Goal: Information Seeking & Learning: Learn about a topic

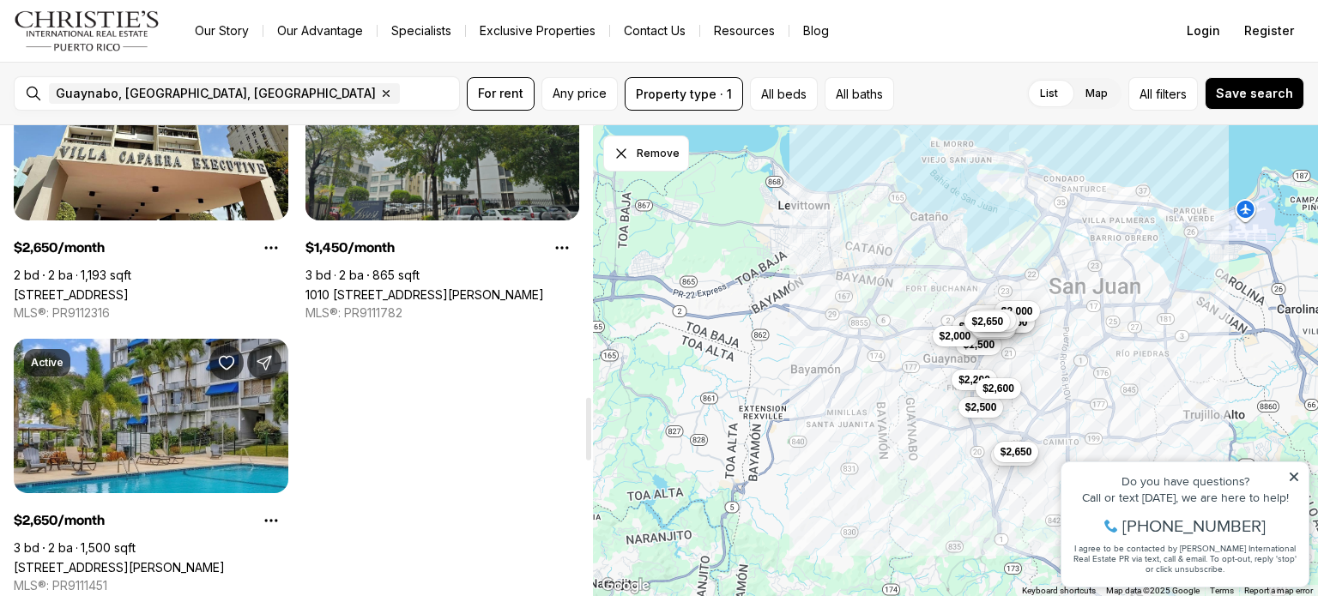
scroll to position [2060, 0]
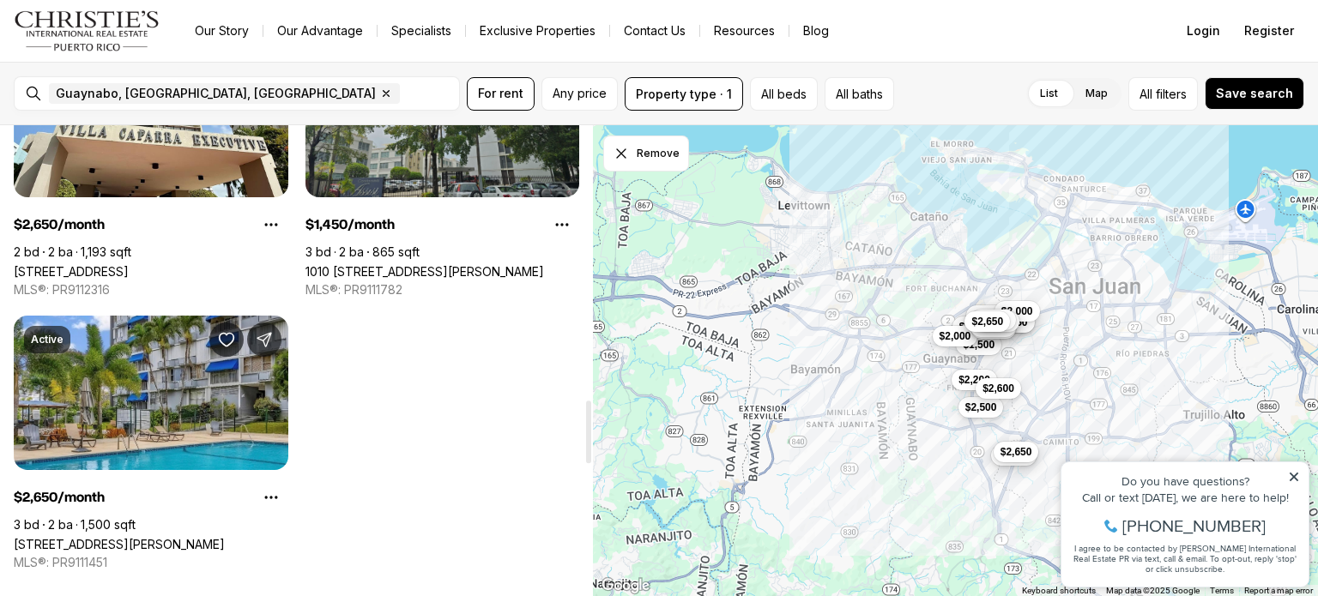
click at [476, 264] on link "1010 [STREET_ADDRESS][PERSON_NAME]" at bounding box center [425, 271] width 239 height 15
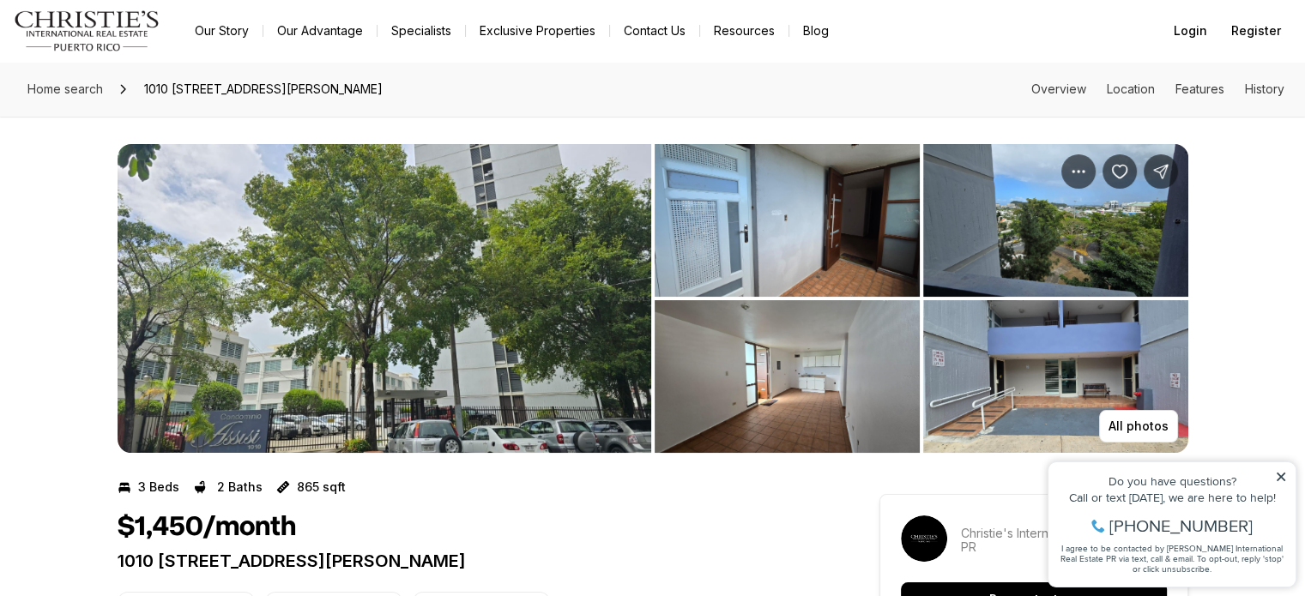
click at [395, 320] on img "View image gallery" at bounding box center [385, 298] width 534 height 309
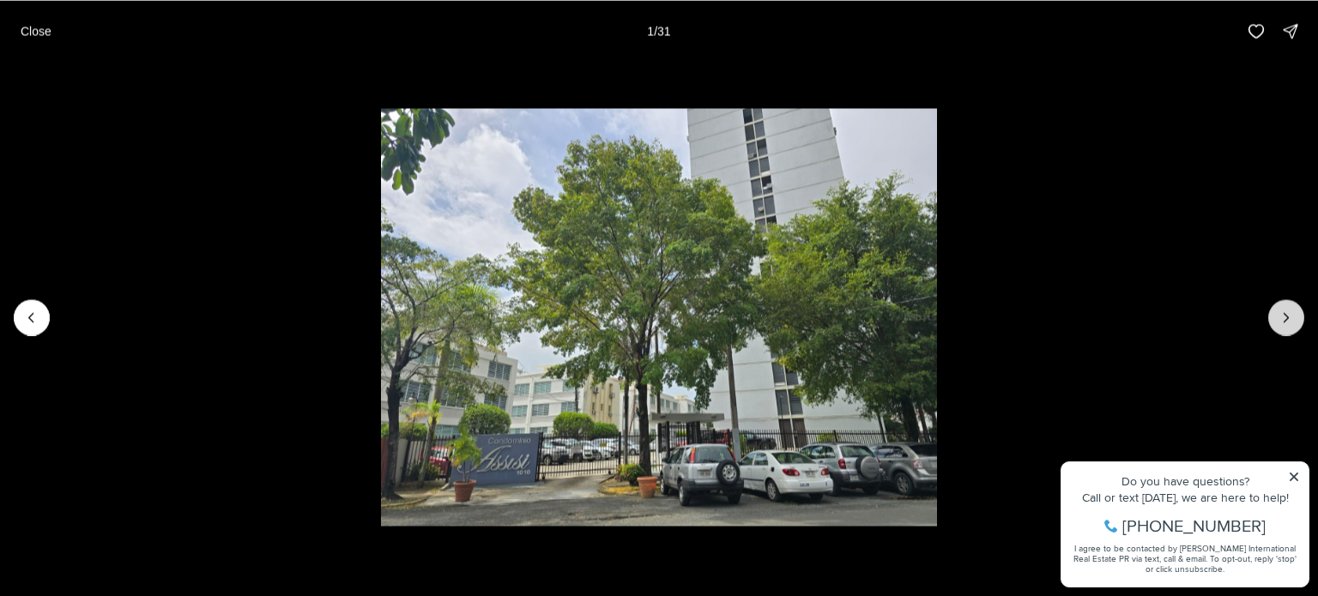
click at [1285, 322] on icon "Next slide" at bounding box center [1286, 317] width 17 height 17
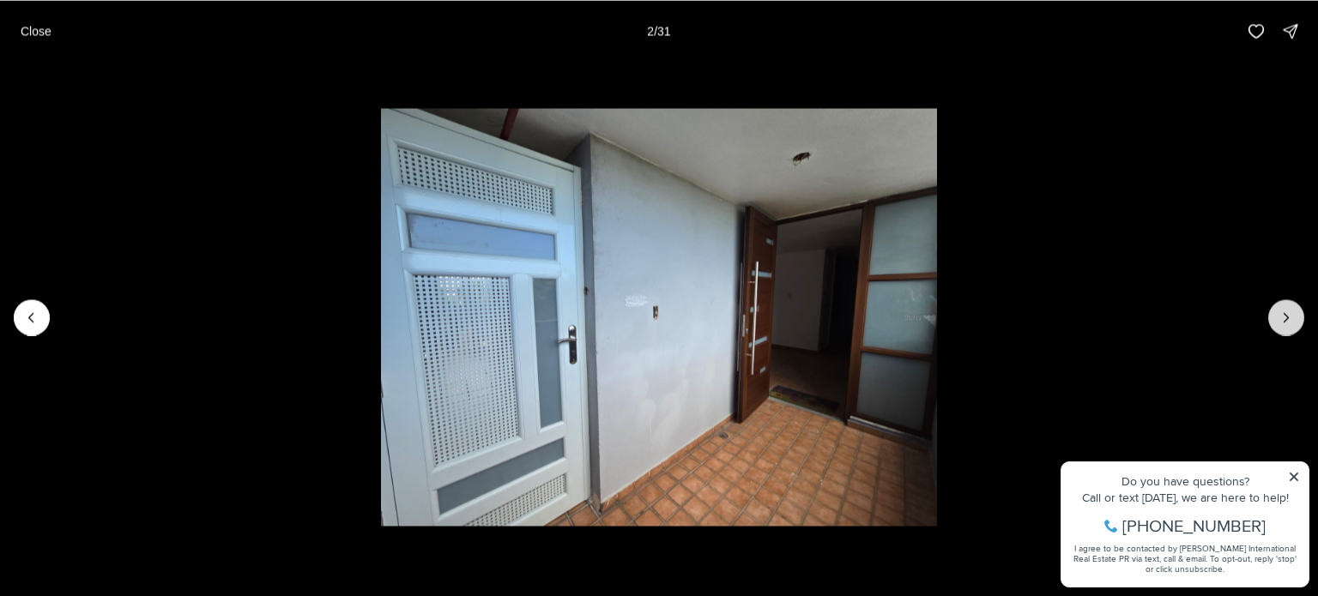
click at [1293, 320] on icon "Next slide" at bounding box center [1286, 317] width 17 height 17
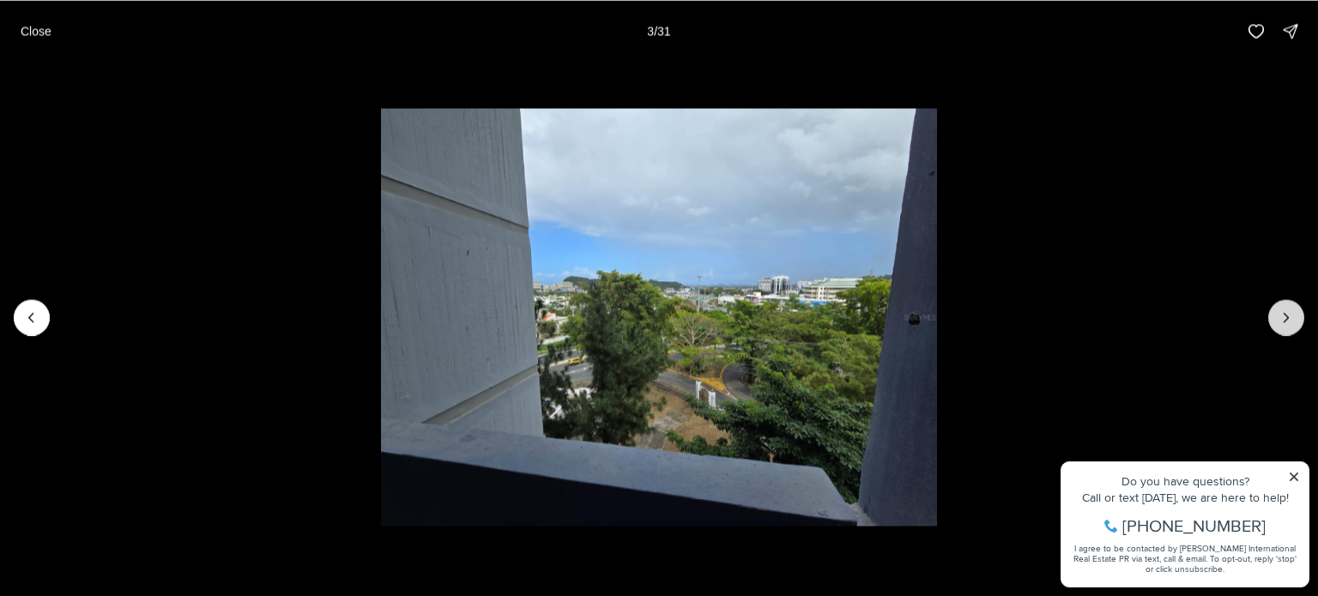
click at [1293, 320] on icon "Next slide" at bounding box center [1286, 317] width 17 height 17
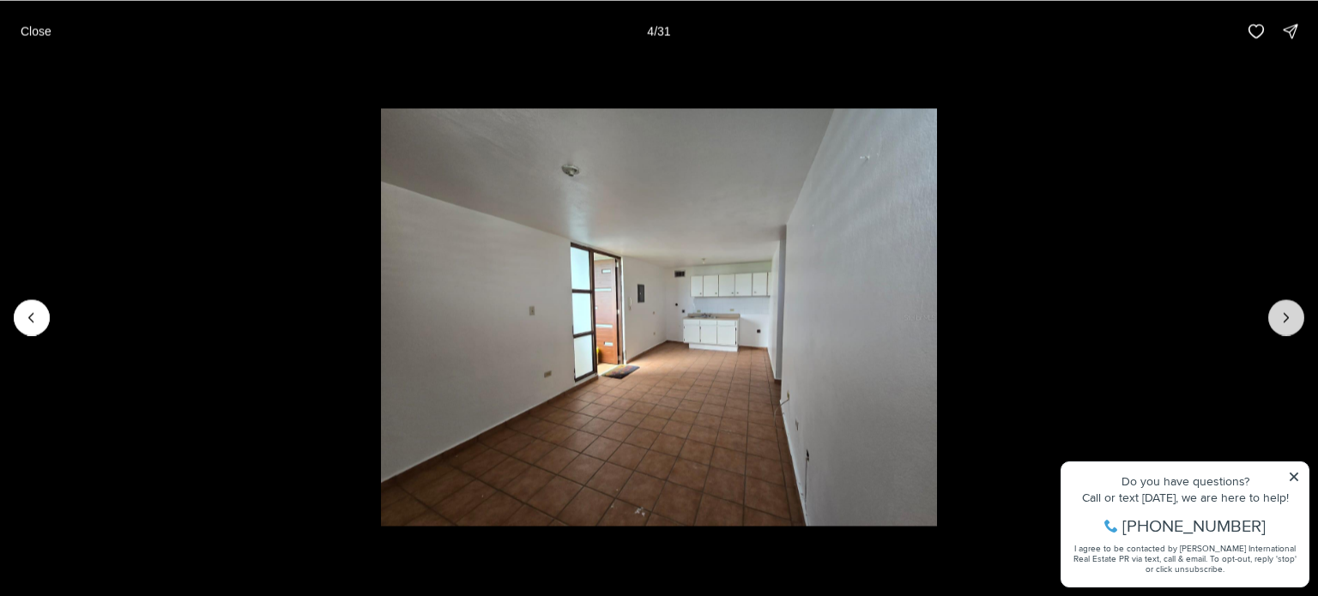
click at [1293, 320] on icon "Next slide" at bounding box center [1286, 317] width 17 height 17
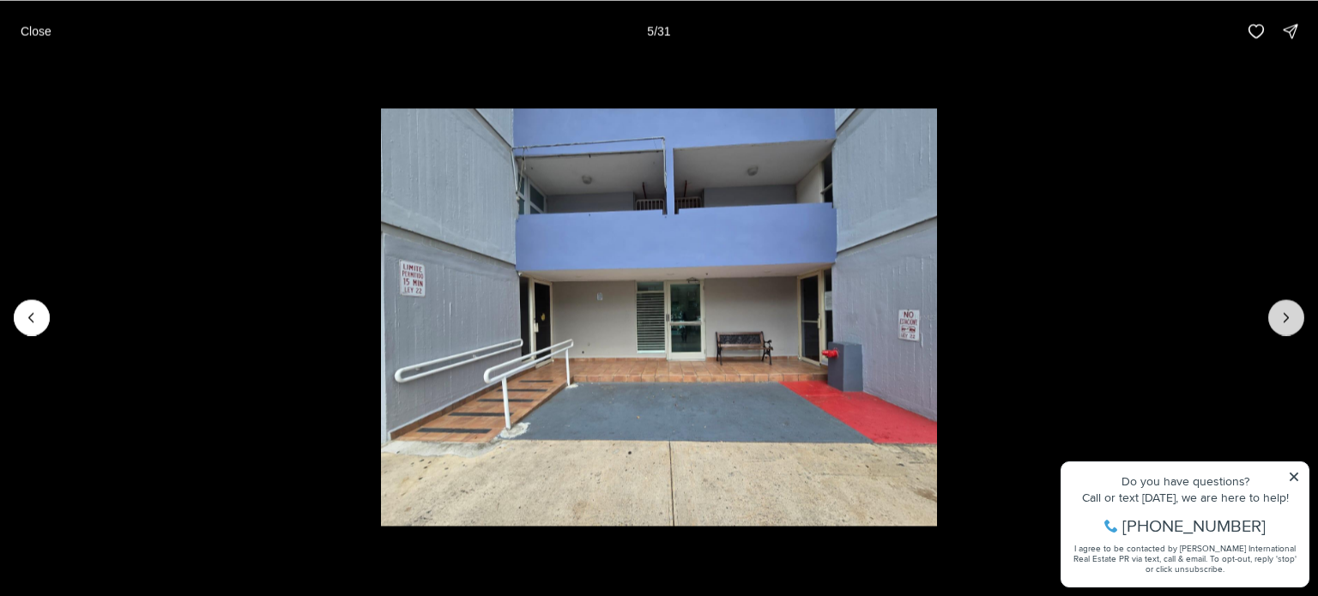
click at [1293, 320] on icon "Next slide" at bounding box center [1286, 317] width 17 height 17
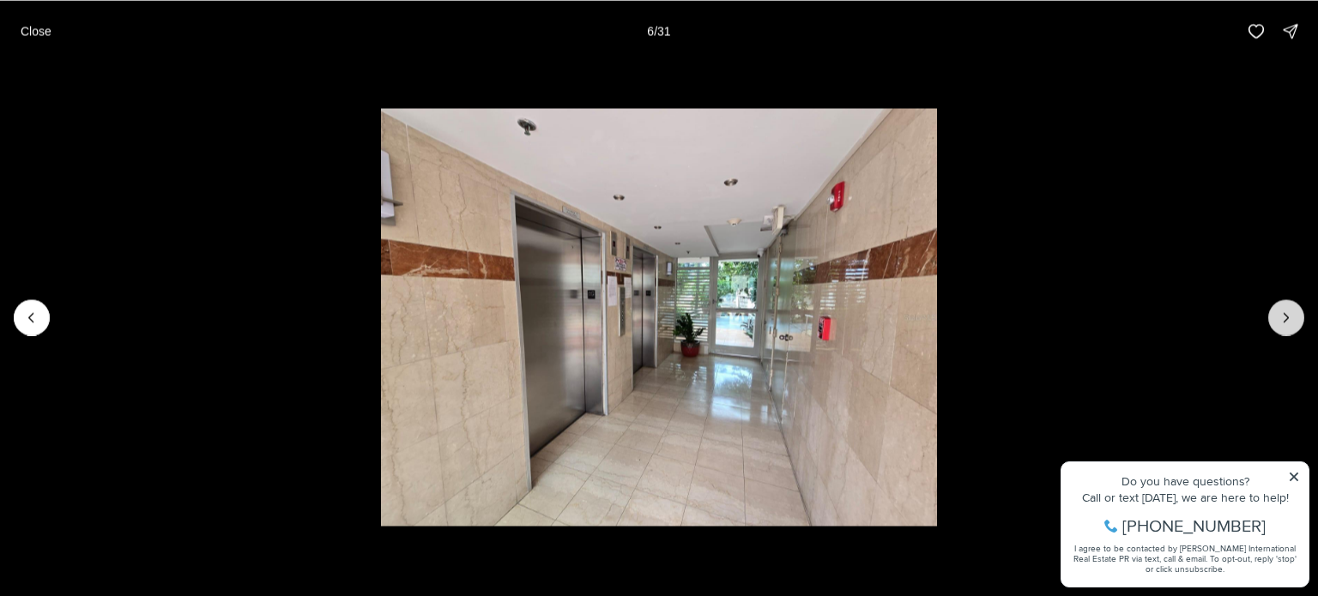
click at [1293, 320] on icon "Next slide" at bounding box center [1286, 317] width 17 height 17
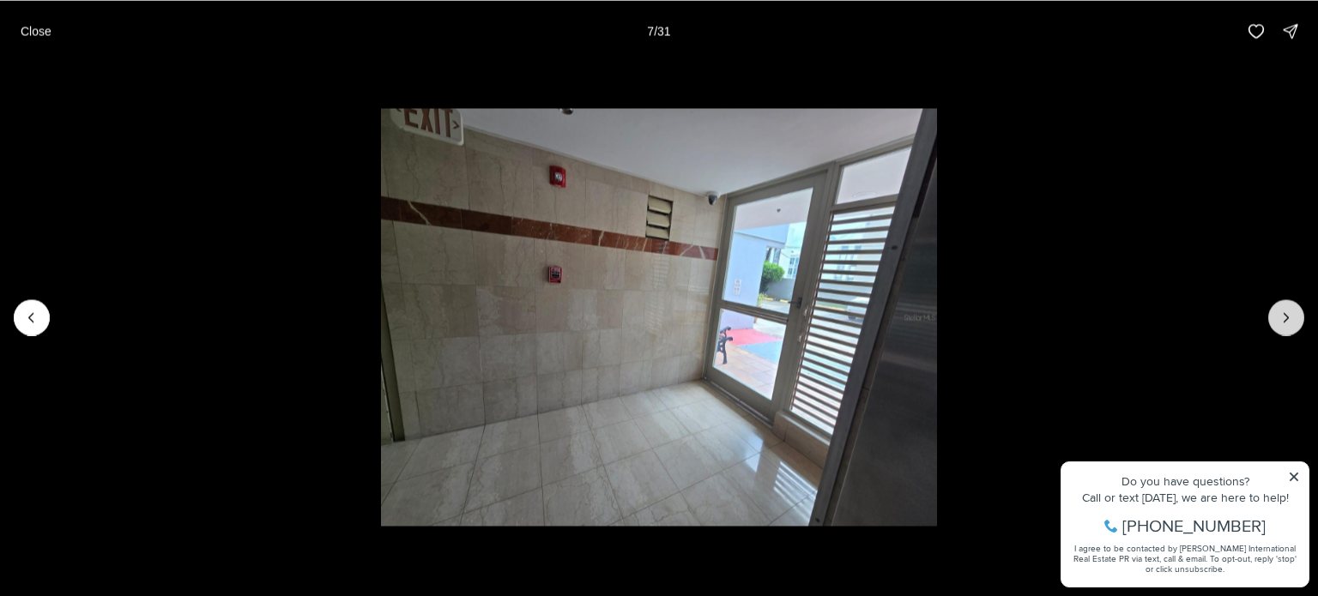
click at [1293, 320] on icon "Next slide" at bounding box center [1286, 317] width 17 height 17
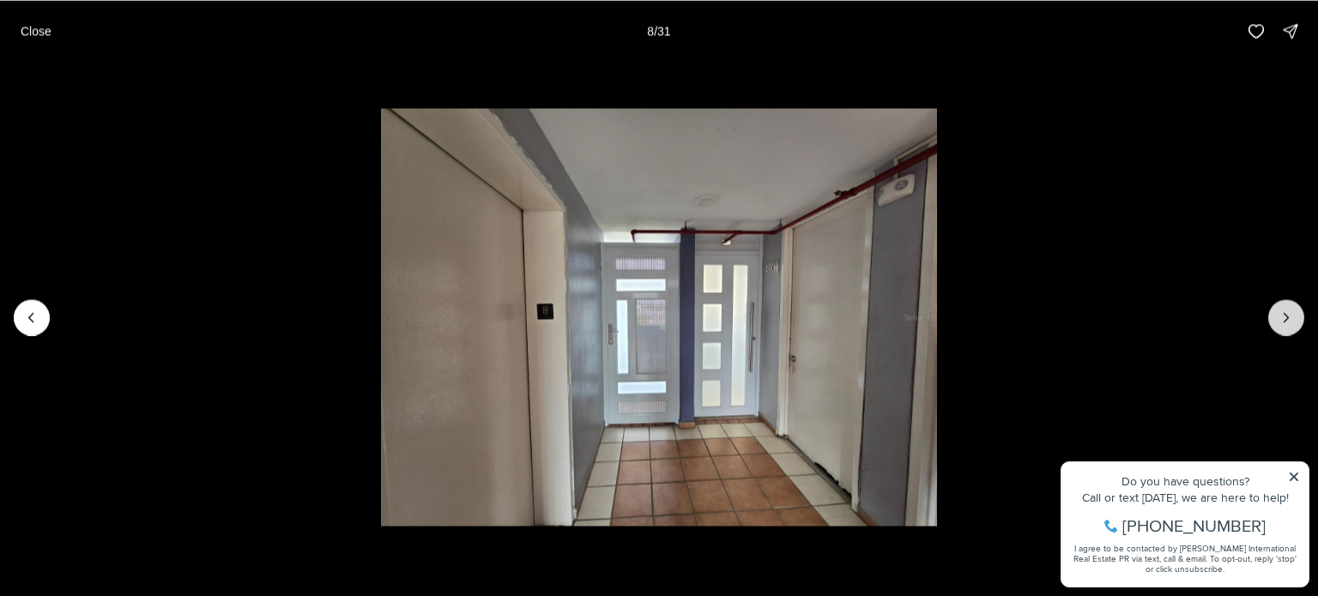
click at [1293, 320] on icon "Next slide" at bounding box center [1286, 317] width 17 height 17
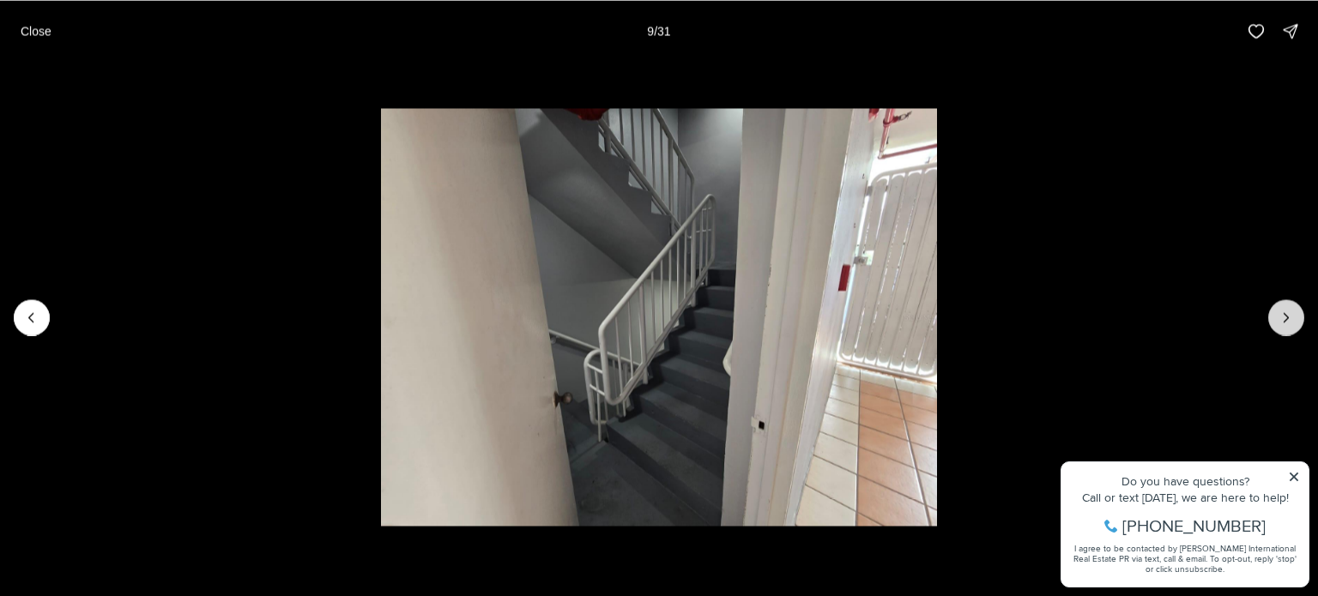
click at [1294, 320] on icon "Next slide" at bounding box center [1286, 317] width 17 height 17
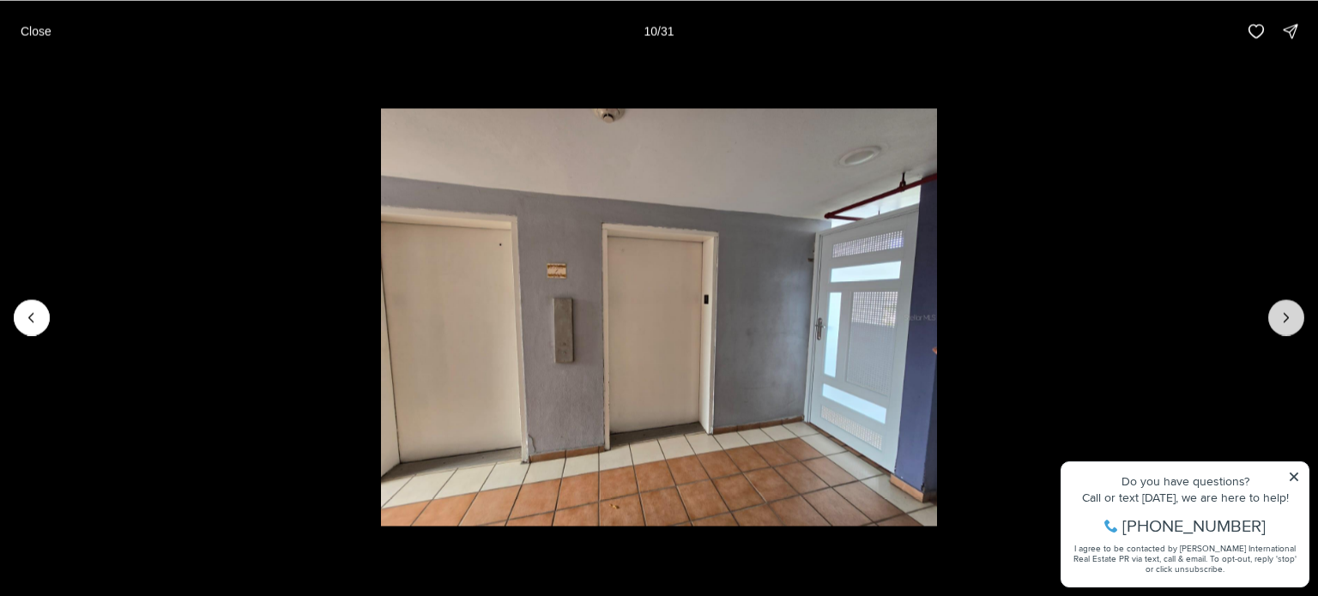
click at [1295, 322] on button "Next slide" at bounding box center [1286, 318] width 36 height 36
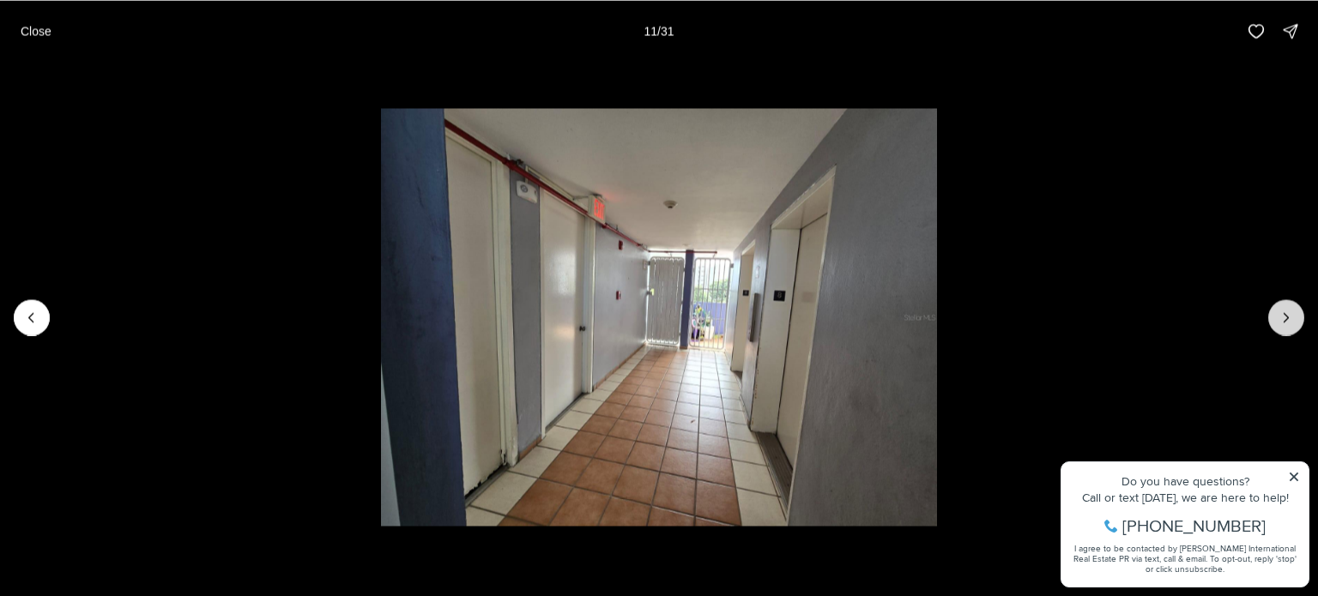
click at [1295, 322] on button "Next slide" at bounding box center [1286, 318] width 36 height 36
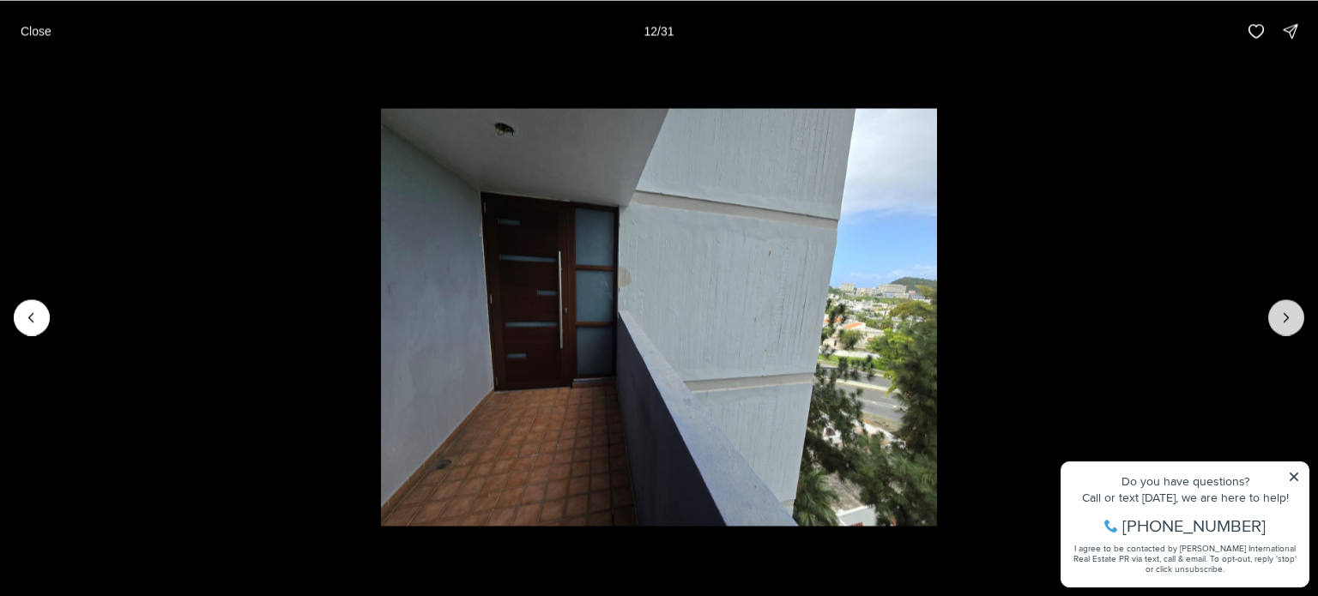
click at [1297, 323] on button "Next slide" at bounding box center [1286, 318] width 36 height 36
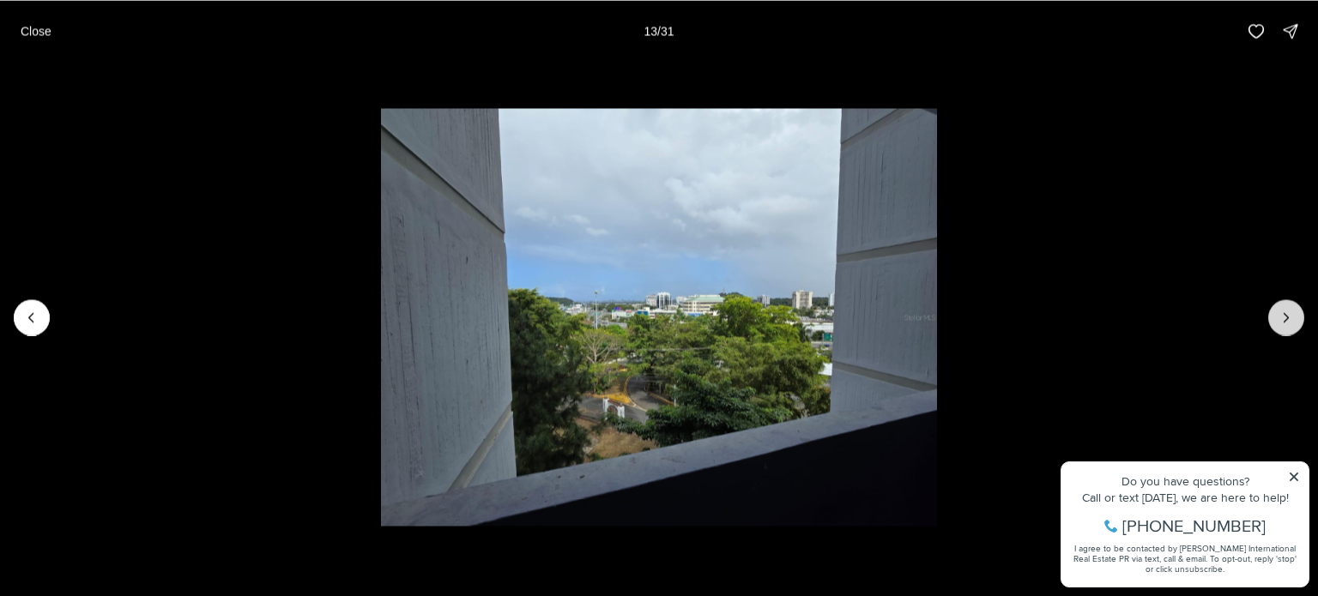
click at [1297, 323] on button "Next slide" at bounding box center [1286, 318] width 36 height 36
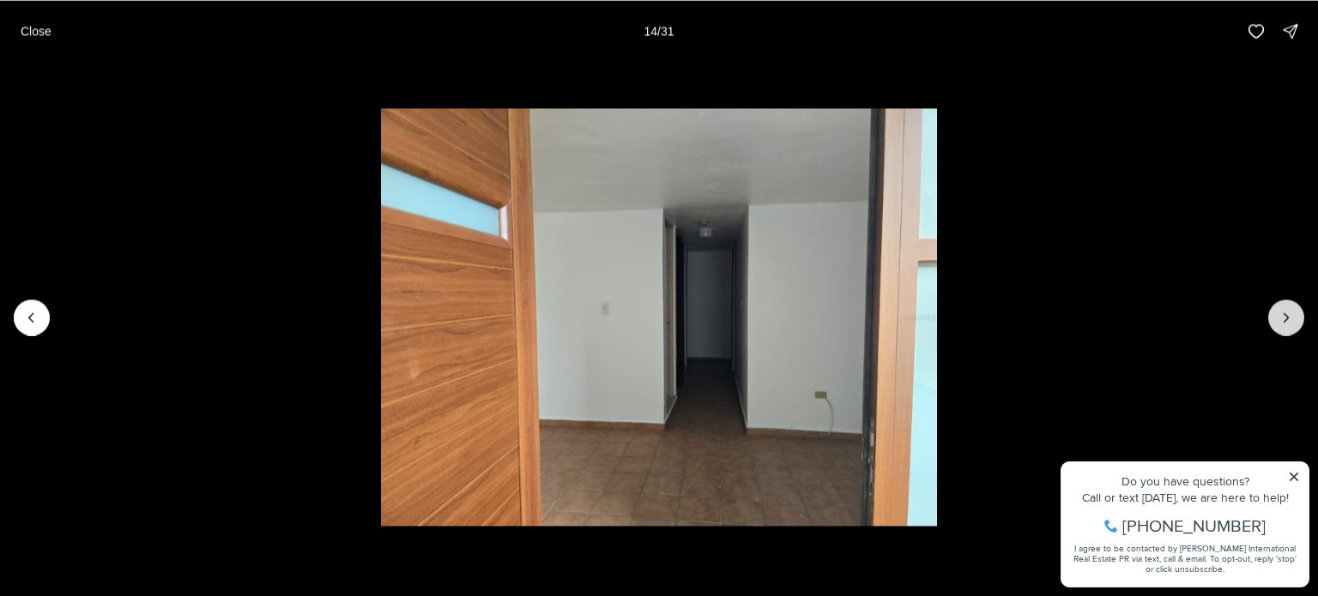
click at [1297, 323] on button "Next slide" at bounding box center [1286, 318] width 36 height 36
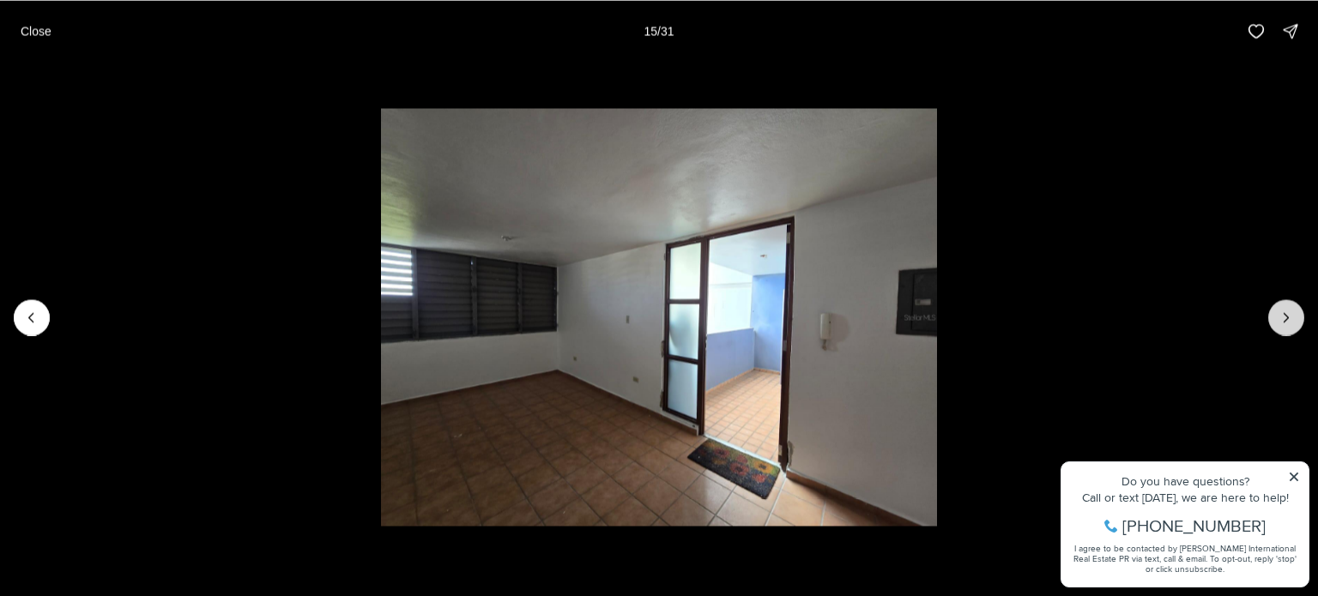
click at [1297, 323] on button "Next slide" at bounding box center [1286, 318] width 36 height 36
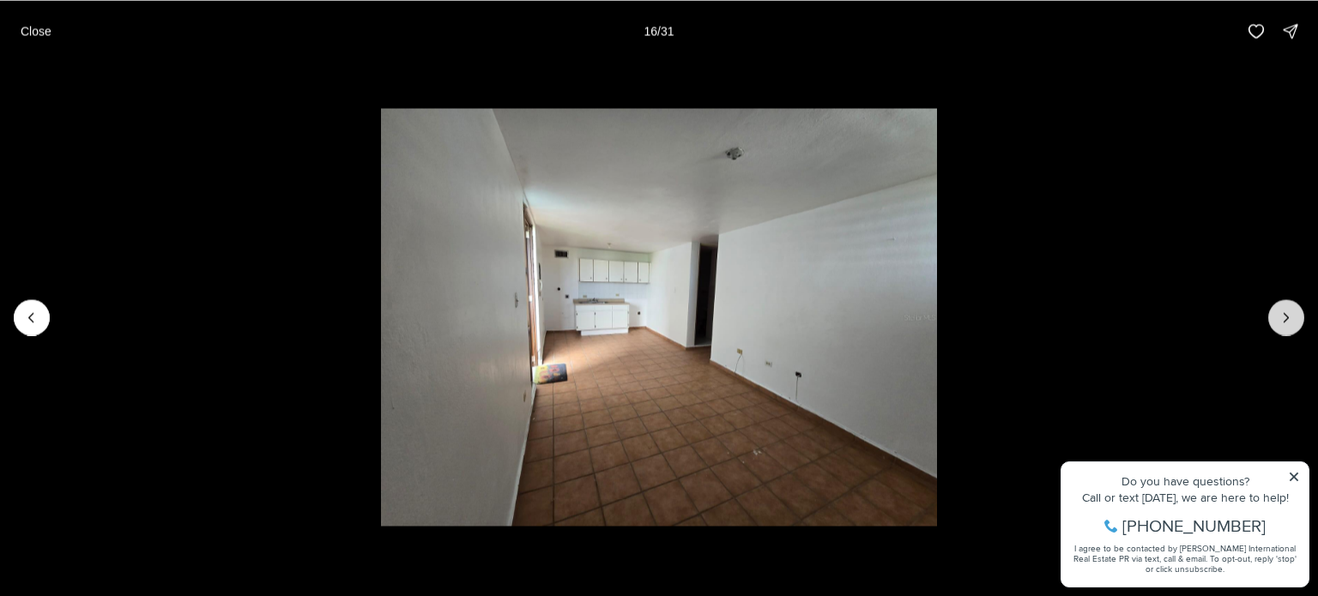
click at [1297, 323] on button "Next slide" at bounding box center [1286, 318] width 36 height 36
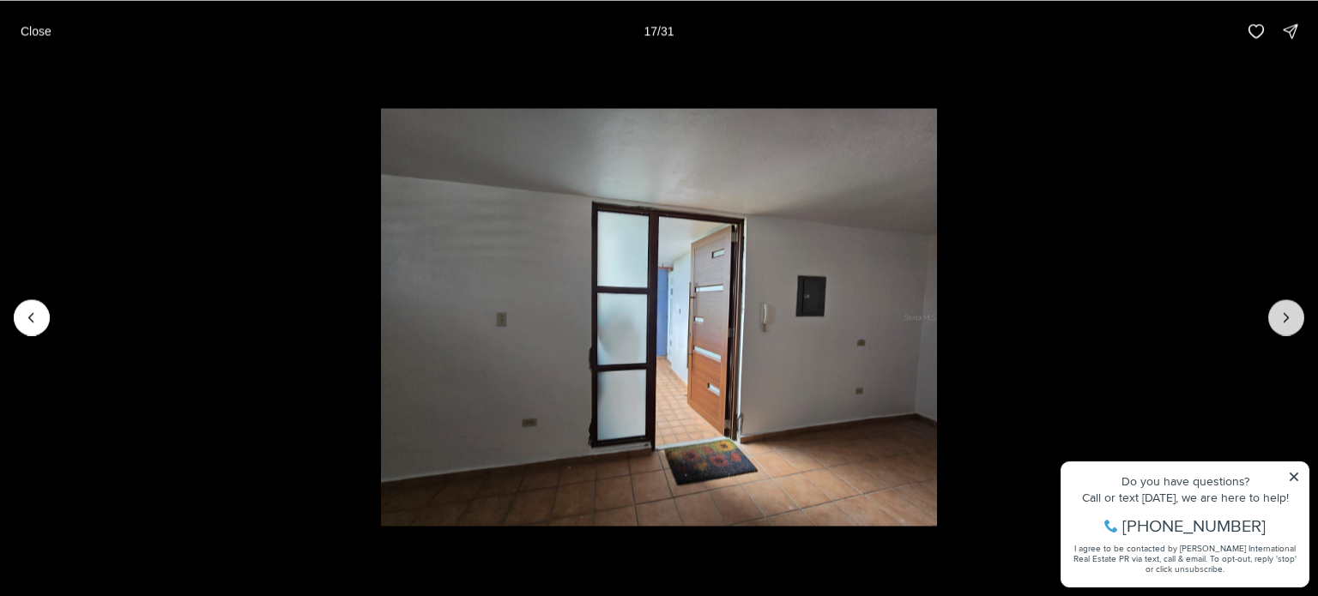
click at [1297, 323] on button "Next slide" at bounding box center [1286, 318] width 36 height 36
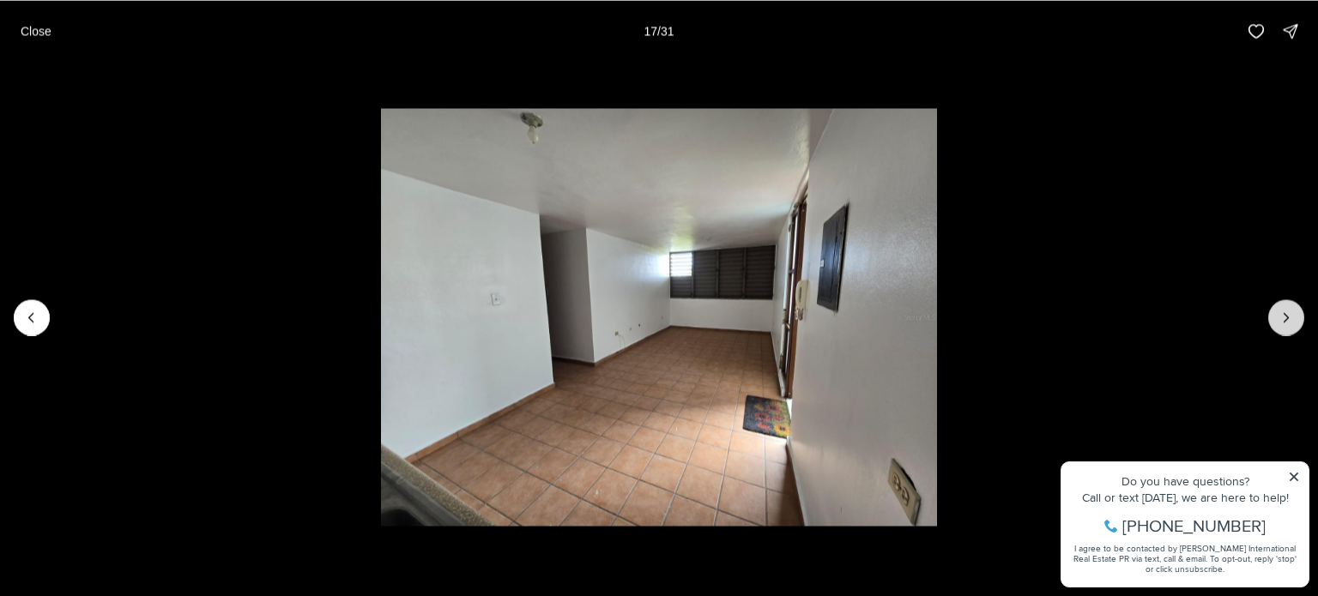
click at [1297, 321] on button "Next slide" at bounding box center [1286, 318] width 36 height 36
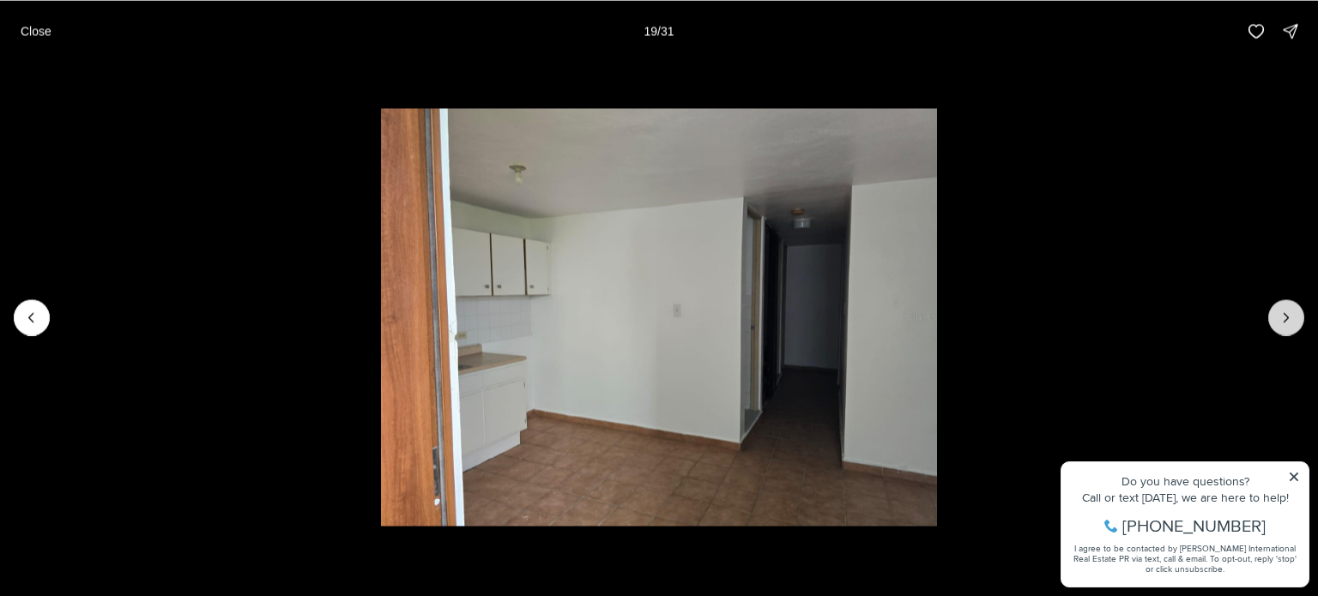
click at [1297, 321] on button "Next slide" at bounding box center [1286, 318] width 36 height 36
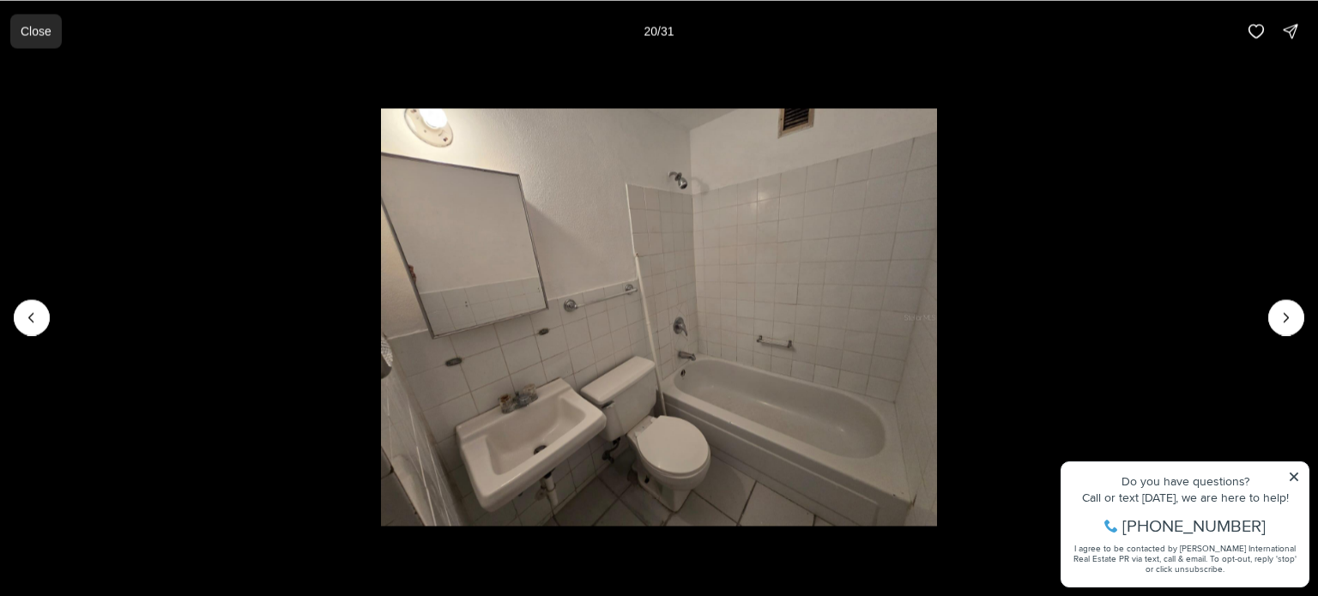
click at [47, 35] on p "Close" at bounding box center [36, 31] width 31 height 14
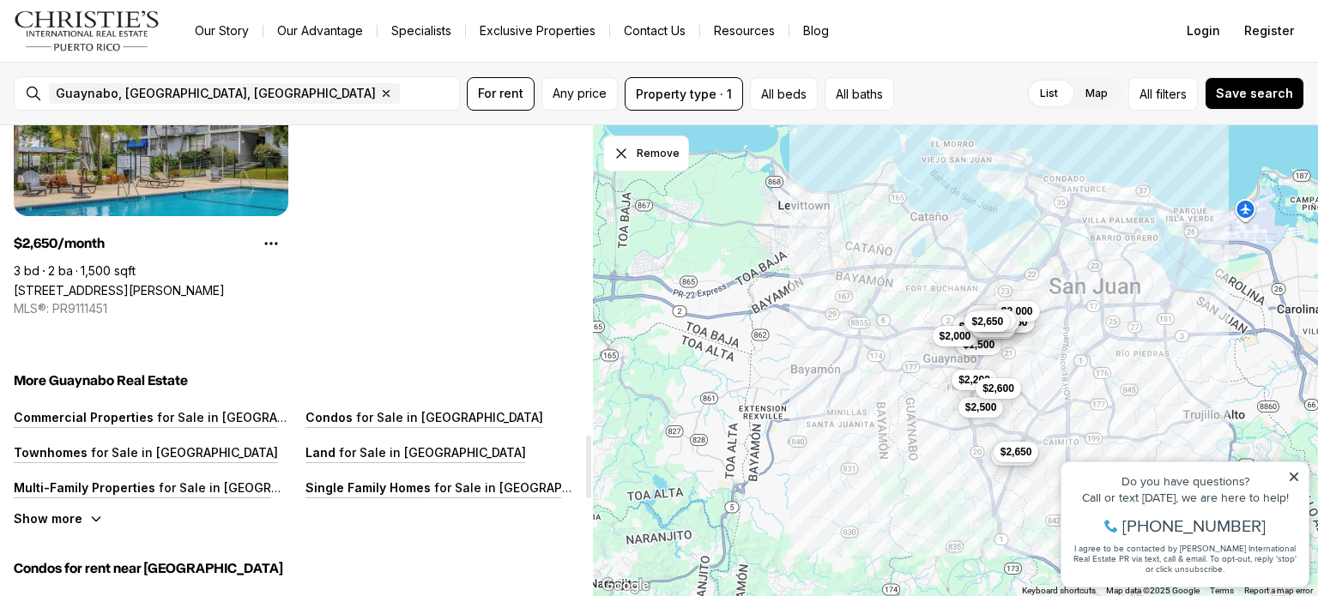
scroll to position [2321, 0]
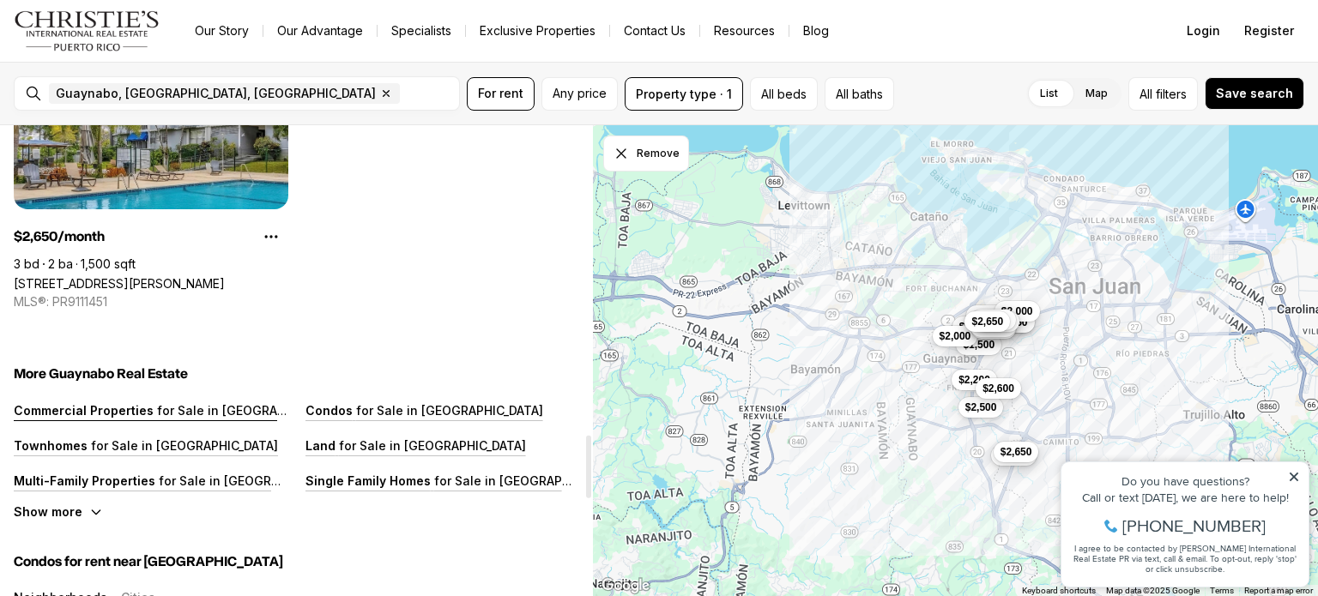
click at [203, 411] on p "for Sale in [GEOGRAPHIC_DATA]" at bounding box center [249, 410] width 191 height 15
click at [402, 408] on p "for Sale in [GEOGRAPHIC_DATA]" at bounding box center [448, 410] width 191 height 15
